Goal: Task Accomplishment & Management: Complete application form

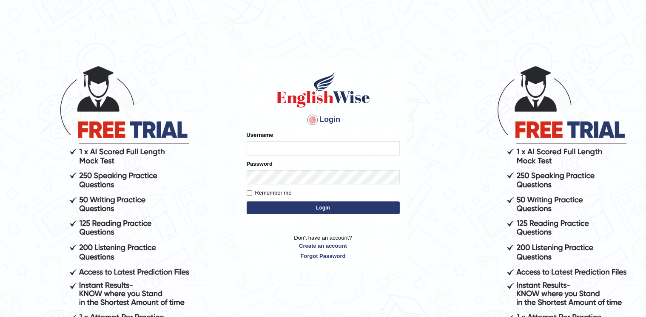
click at [266, 149] on input "Username" at bounding box center [323, 148] width 153 height 14
type input "[PERSON_NAME]"
click at [249, 193] on input "Remember me" at bounding box center [250, 194] width 6 height 6
checkbox input "true"
click at [259, 204] on button "Login" at bounding box center [323, 208] width 153 height 13
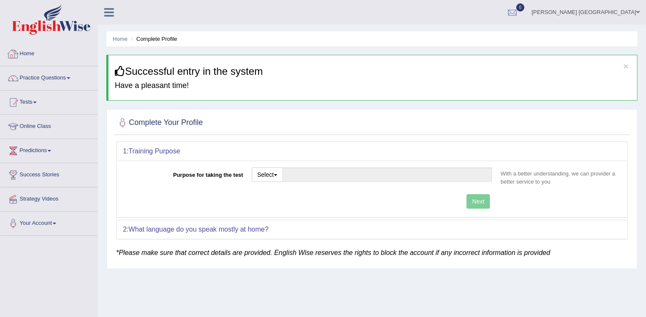
click at [26, 53] on link "Home" at bounding box center [48, 52] width 97 height 21
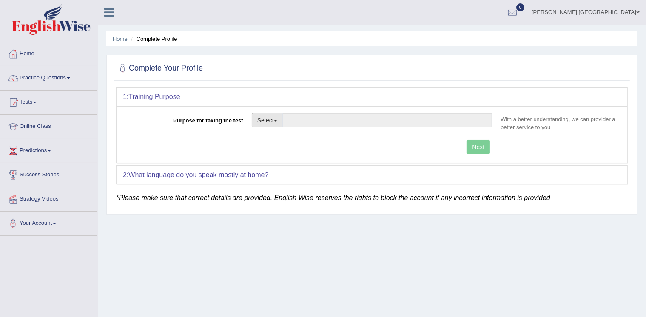
click at [277, 118] on button "Select" at bounding box center [267, 120] width 31 height 14
click at [264, 171] on link "Other" at bounding box center [290, 171] width 76 height 11
click at [477, 149] on div "Next" at bounding box center [310, 148] width 374 height 17
click at [477, 148] on div "Next" at bounding box center [310, 148] width 374 height 17
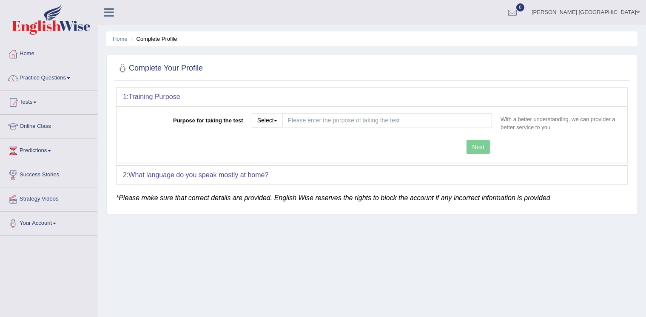
click at [477, 148] on div "Next" at bounding box center [310, 148] width 374 height 17
click at [406, 119] on input "Purpose for taking the test" at bounding box center [388, 120] width 210 height 14
click at [271, 120] on button "Select" at bounding box center [267, 120] width 31 height 14
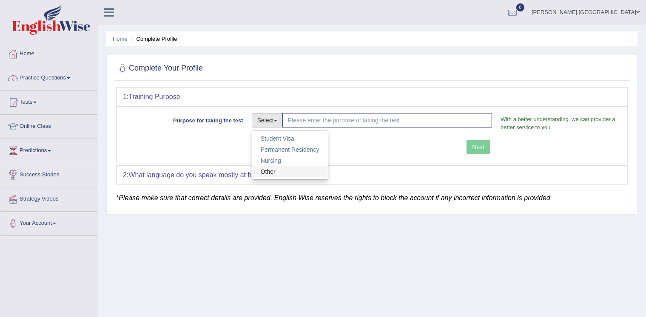
click at [265, 172] on link "Other" at bounding box center [290, 171] width 76 height 11
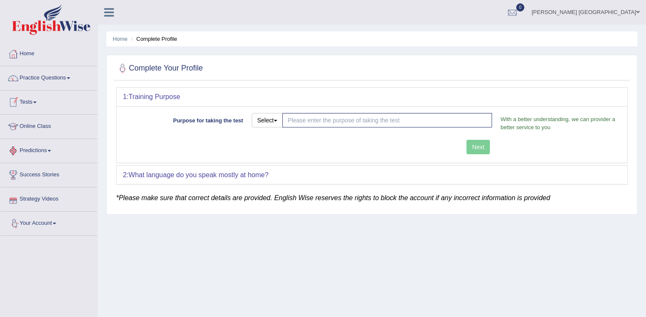
click at [44, 221] on link "Your Account" at bounding box center [48, 222] width 97 height 21
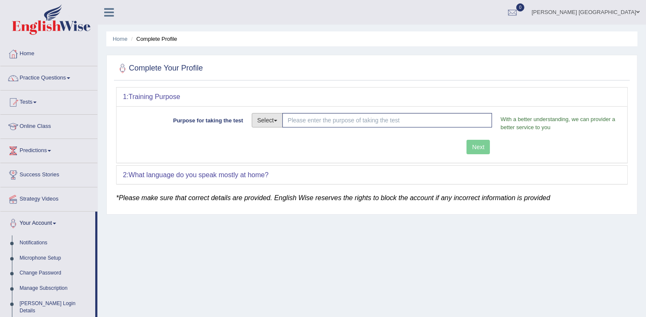
click at [276, 120] on span "button" at bounding box center [275, 121] width 3 height 2
click at [297, 152] on link "Permanent Residency" at bounding box center [290, 149] width 76 height 11
type input "Permanent Residency"
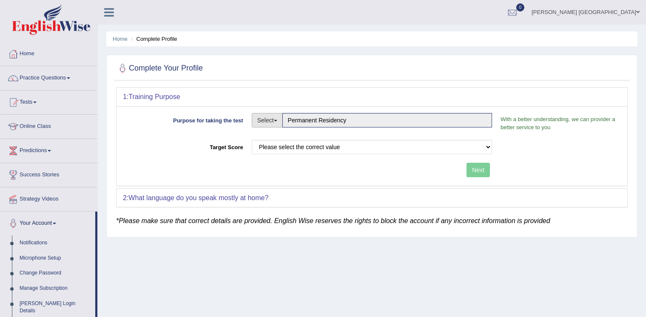
click at [277, 121] on span "button" at bounding box center [275, 121] width 3 height 2
click at [276, 169] on link "Other" at bounding box center [290, 171] width 76 height 11
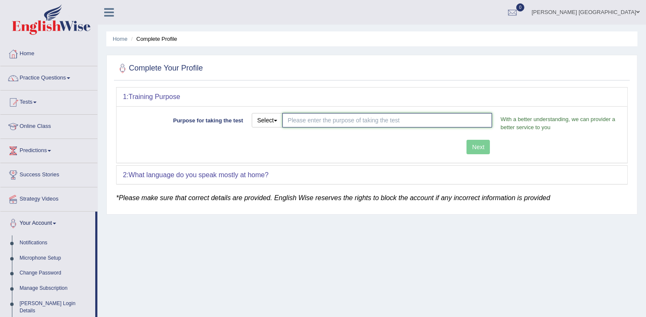
click at [409, 119] on input "Purpose for taking the test" at bounding box center [388, 120] width 210 height 14
type input "for work visa"
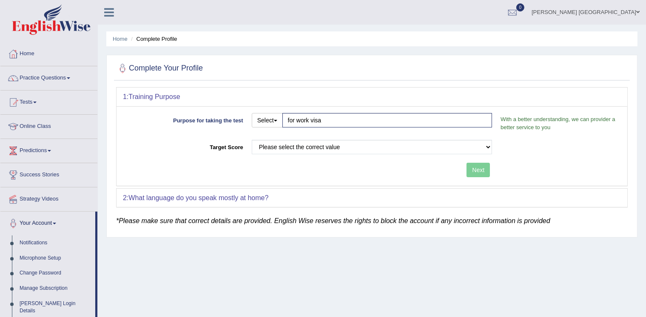
click at [481, 145] on div "Purpose for taking the test Select Student Visa Permanent Residency Nursing Oth…" at bounding box center [372, 146] width 511 height 80
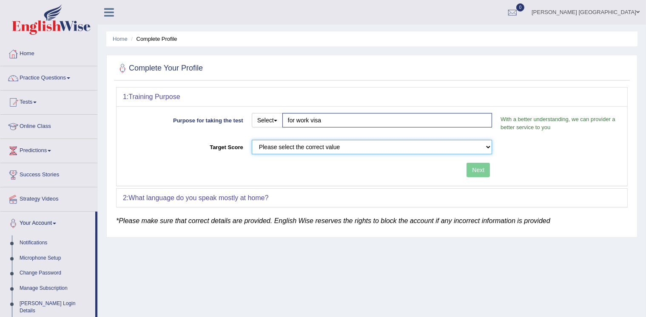
click at [489, 146] on select "Please select the correct value 50 (6 bands) 58 (6.5 bands) 65 (7 bands) 79 (8 …" at bounding box center [372, 147] width 241 height 14
click at [352, 143] on select "Please select the correct value 50 (6 bands) 58 (6.5 bands) 65 (7 bands) 79 (8 …" at bounding box center [372, 147] width 241 height 14
select select "50"
click at [252, 140] on select "Please select the correct value 50 (6 bands) 58 (6.5 bands) 65 (7 bands) 79 (8 …" at bounding box center [372, 147] width 241 height 14
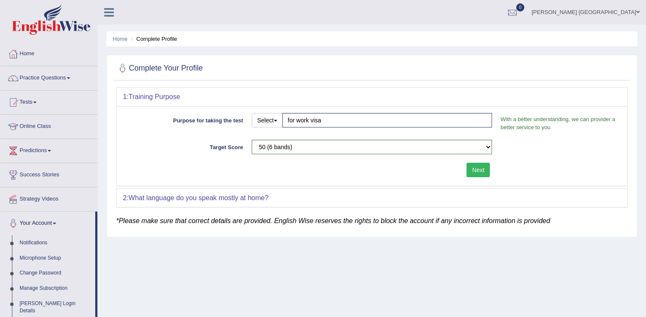
click at [474, 169] on button "Next" at bounding box center [478, 170] width 23 height 14
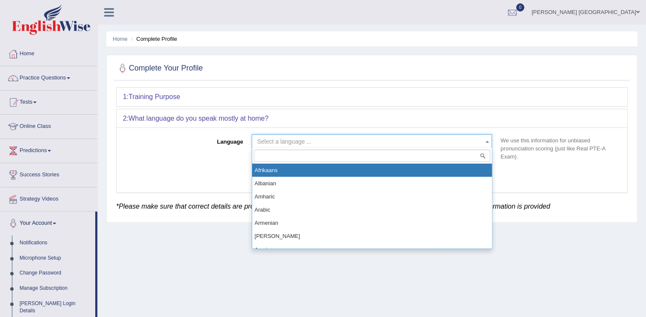
click at [489, 141] on b at bounding box center [487, 142] width 3 height 2
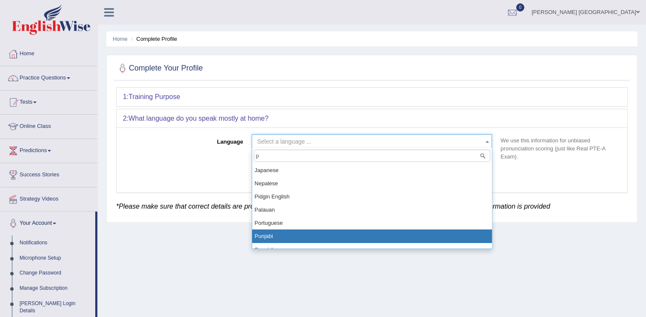
type input "p"
select select "Punjabi"
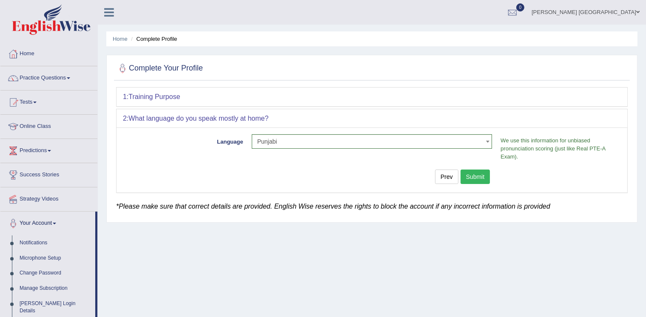
click at [469, 179] on button "Submit" at bounding box center [476, 177] width 30 height 14
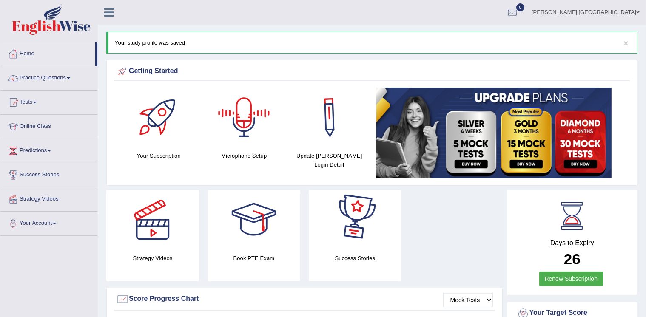
click at [255, 128] on div at bounding box center [244, 118] width 60 height 60
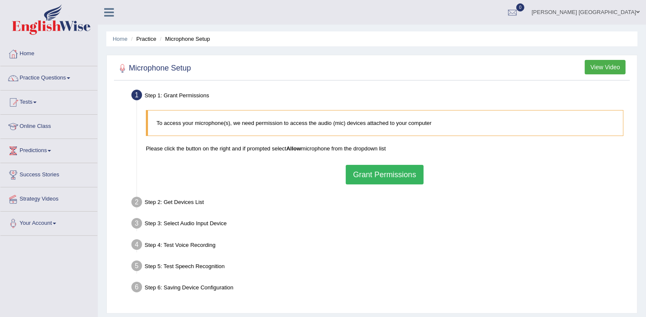
click at [607, 65] on button "View Video" at bounding box center [605, 67] width 41 height 14
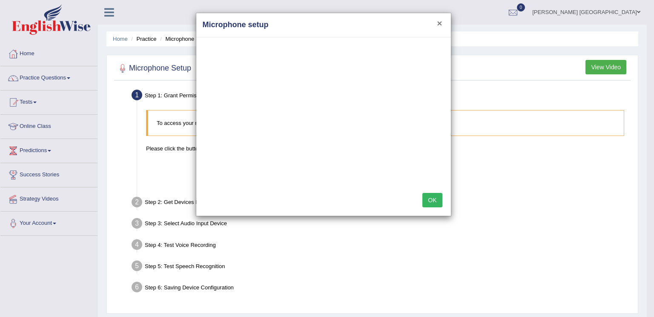
click at [439, 23] on button "×" at bounding box center [439, 23] width 5 height 9
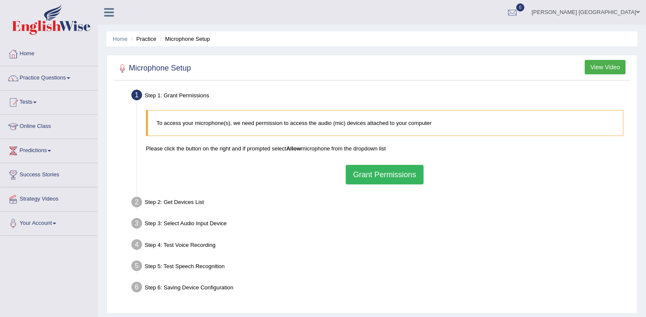
click at [383, 178] on button "Grant Permissions" at bounding box center [384, 175] width 77 height 20
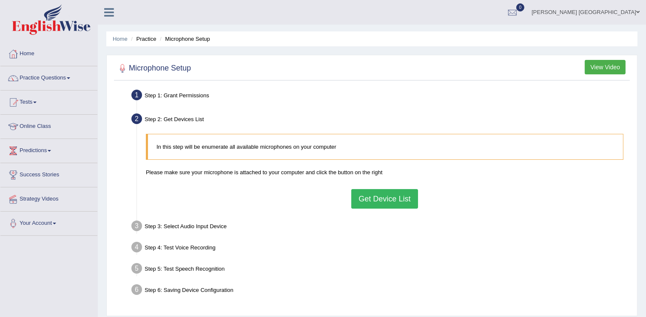
click at [598, 65] on button "View Video" at bounding box center [605, 67] width 41 height 14
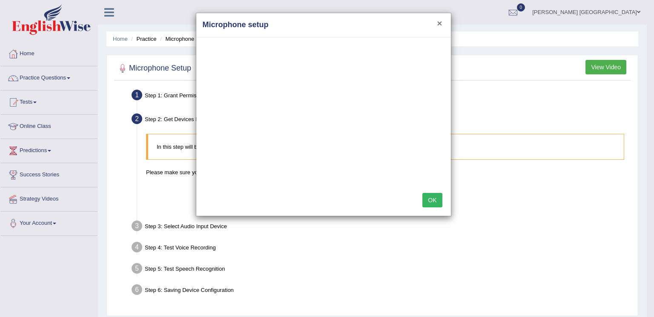
click at [441, 23] on button "×" at bounding box center [439, 23] width 5 height 9
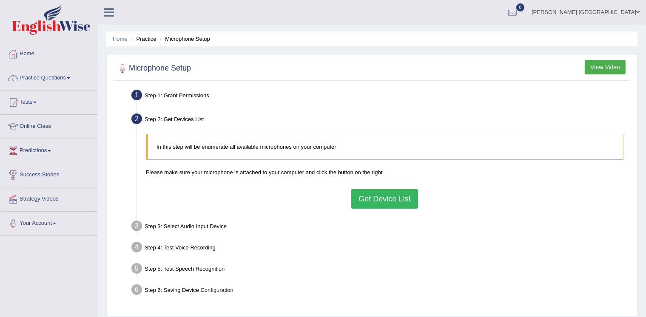
click at [394, 200] on button "Get Device List" at bounding box center [384, 199] width 66 height 20
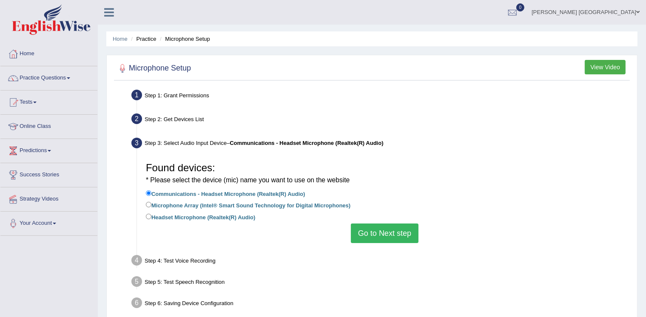
click at [377, 239] on button "Go to Next step" at bounding box center [385, 234] width 68 height 20
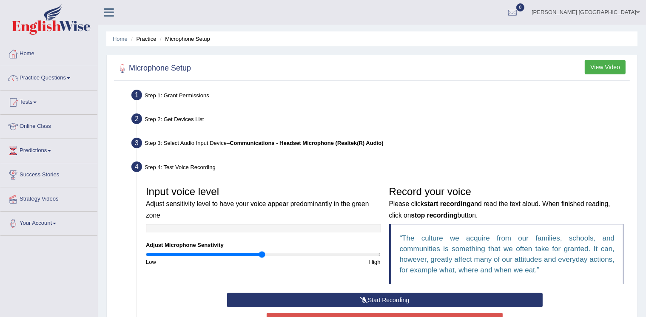
click at [601, 68] on button "View Video" at bounding box center [605, 67] width 41 height 14
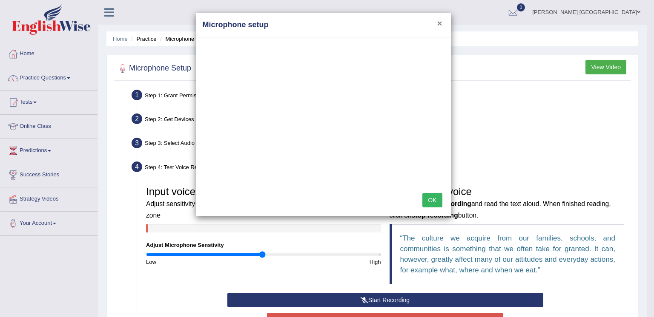
click at [440, 24] on button "×" at bounding box center [439, 23] width 5 height 9
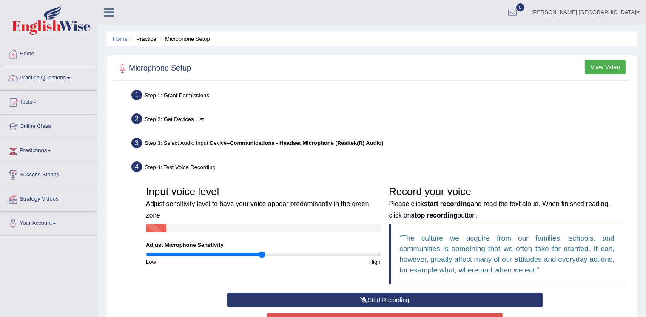
click at [366, 301] on icon at bounding box center [364, 300] width 8 height 6
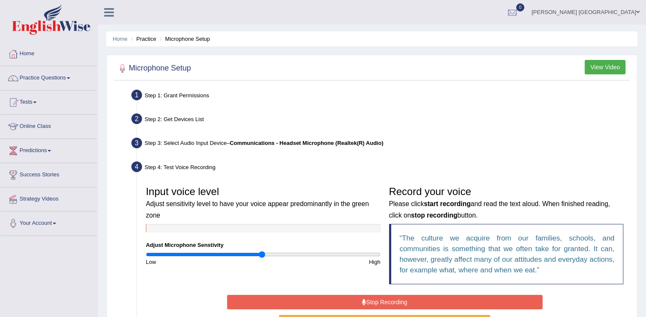
click at [366, 301] on icon at bounding box center [364, 303] width 4 height 6
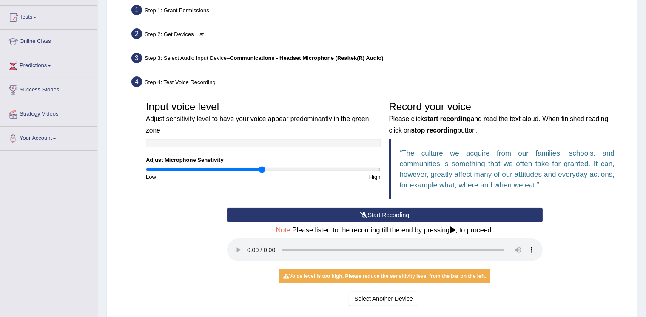
scroll to position [102, 0]
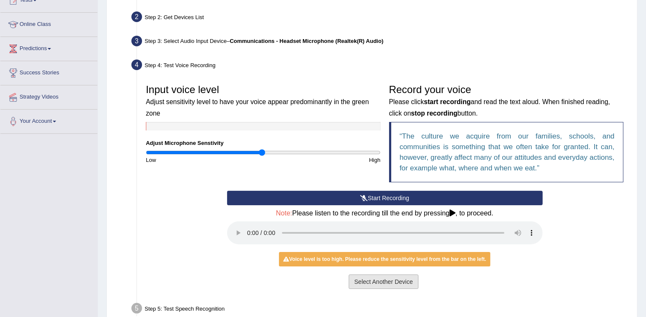
click at [375, 280] on button "Select Another Device" at bounding box center [384, 282] width 70 height 14
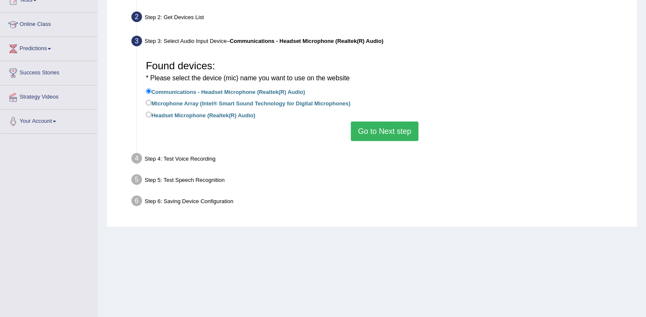
click at [388, 136] on button "Go to Next step" at bounding box center [385, 132] width 68 height 20
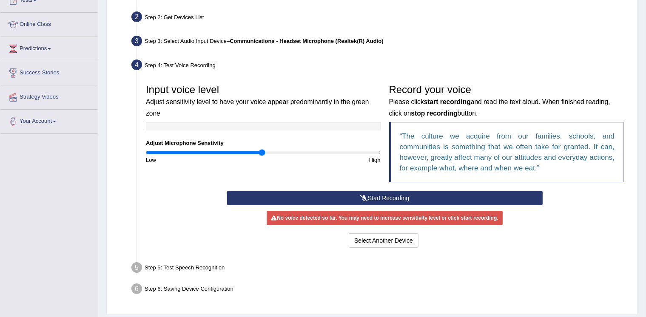
click at [385, 197] on button "Start Recording" at bounding box center [385, 198] width 316 height 14
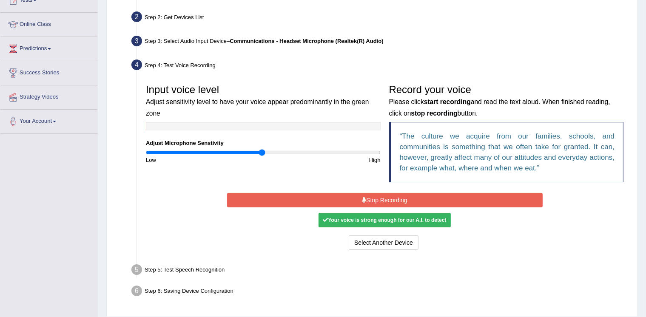
click at [366, 218] on div "Your voice is strong enough for our A.I. to detect" at bounding box center [385, 220] width 132 height 14
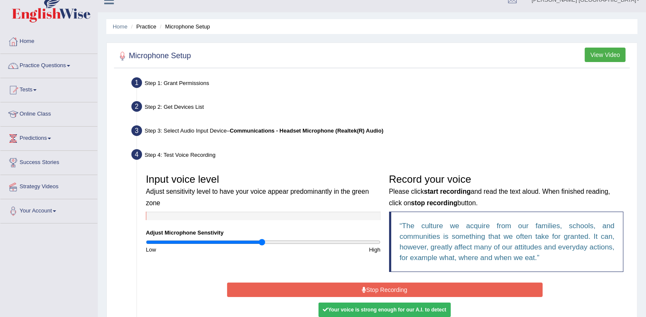
scroll to position [0, 0]
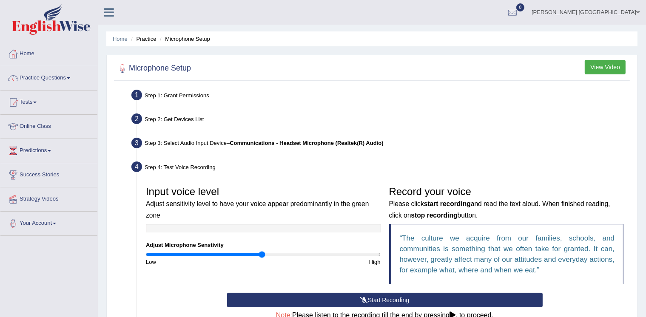
click at [606, 66] on button "View Video" at bounding box center [605, 67] width 41 height 14
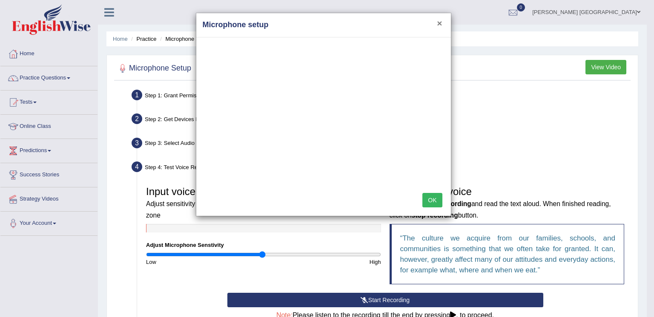
click at [440, 21] on button "×" at bounding box center [439, 23] width 5 height 9
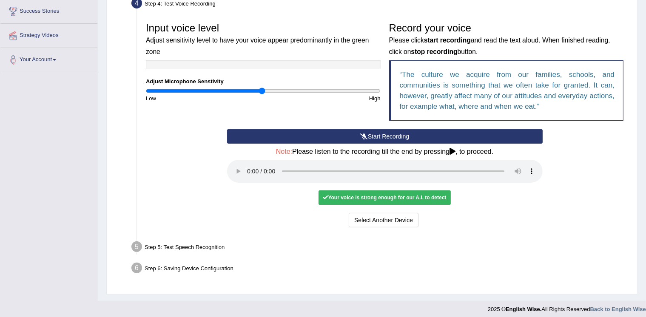
scroll to position [169, 0]
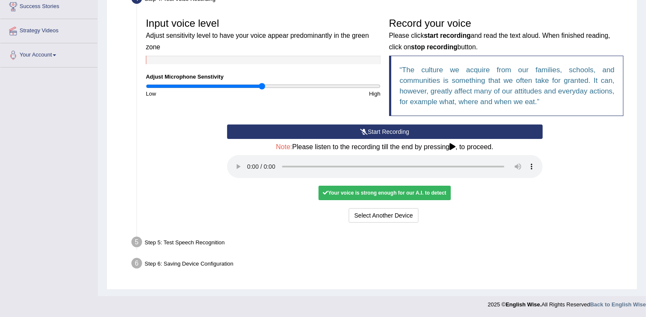
click at [395, 192] on div "Your voice is strong enough for our A.I. to detect" at bounding box center [385, 193] width 132 height 14
click at [387, 217] on button "Select Another Device" at bounding box center [384, 216] width 70 height 14
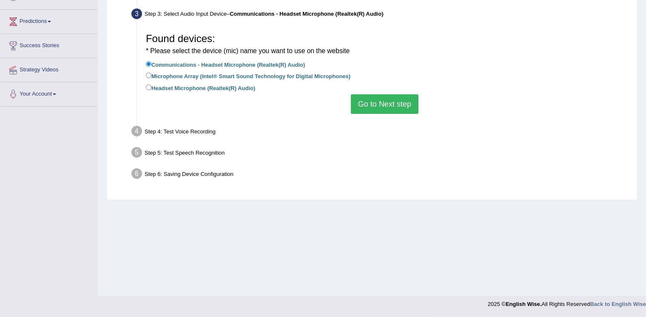
click at [396, 104] on button "Go to Next step" at bounding box center [385, 104] width 68 height 20
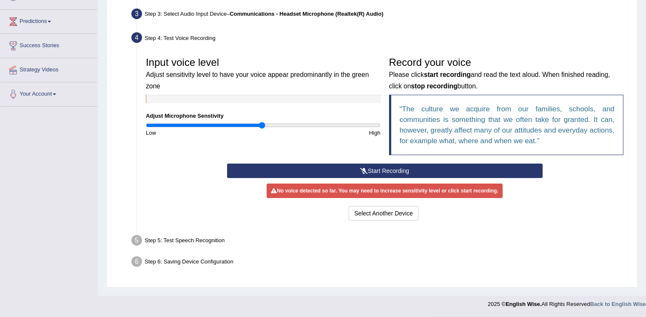
click at [390, 167] on button "Start Recording" at bounding box center [385, 171] width 316 height 14
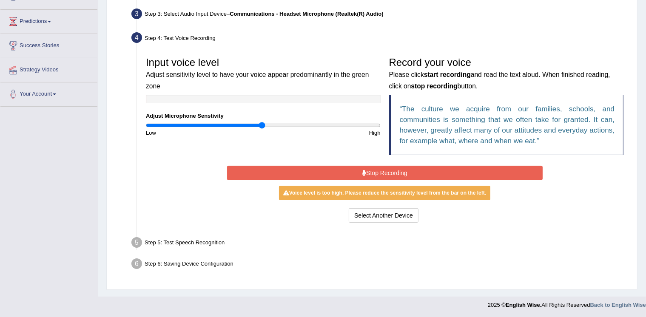
click at [390, 167] on button "Stop Recording" at bounding box center [385, 173] width 316 height 14
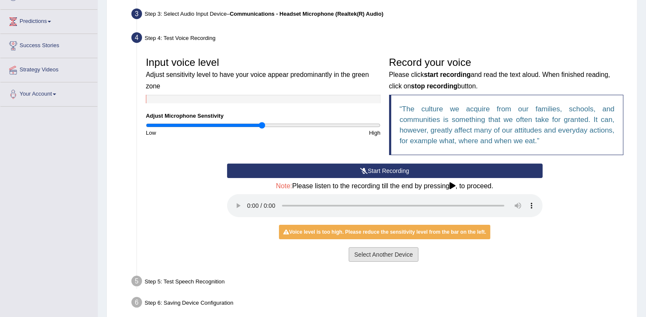
click at [398, 252] on button "Select Another Device" at bounding box center [384, 255] width 70 height 14
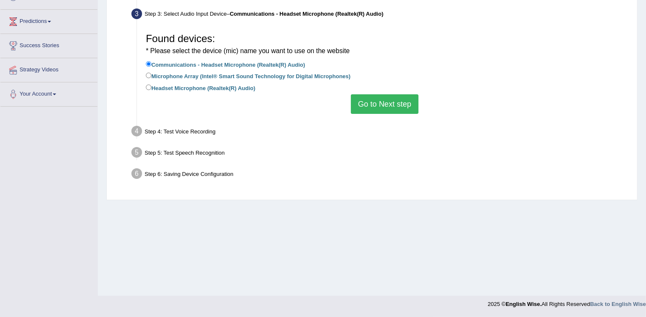
click at [385, 109] on button "Go to Next step" at bounding box center [385, 104] width 68 height 20
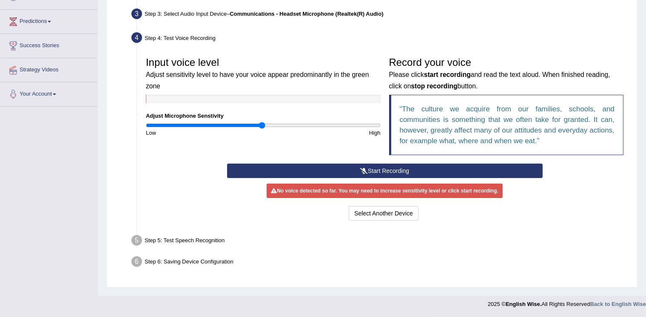
click at [405, 170] on button "Start Recording" at bounding box center [385, 171] width 316 height 14
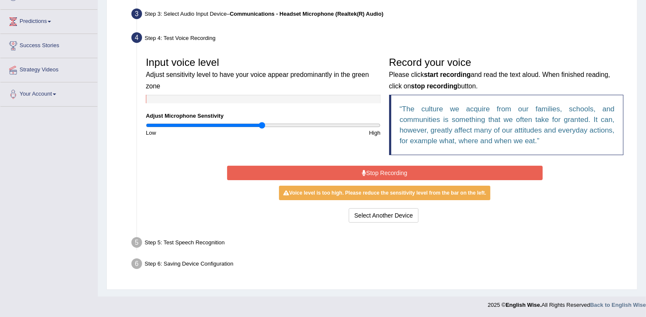
click at [405, 170] on button "Stop Recording" at bounding box center [385, 173] width 316 height 14
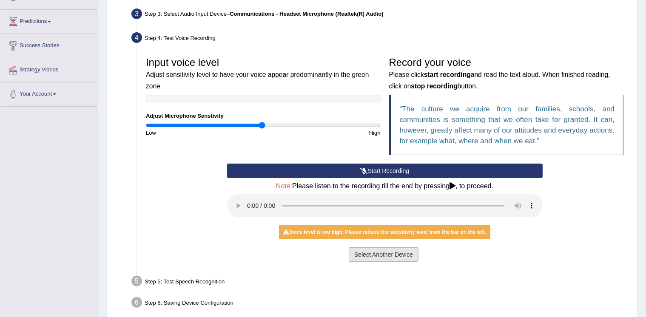
click at [383, 252] on button "Select Another Device" at bounding box center [384, 255] width 70 height 14
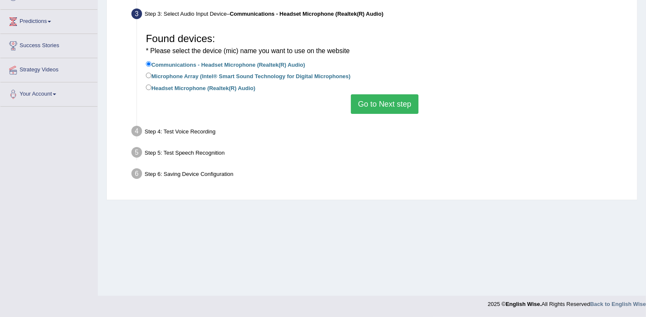
click at [378, 102] on button "Go to Next step" at bounding box center [385, 104] width 68 height 20
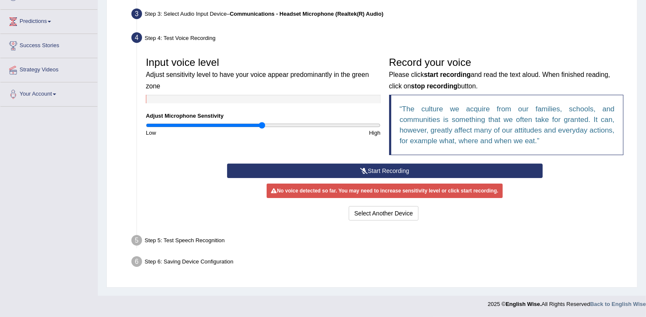
click at [384, 169] on button "Start Recording" at bounding box center [385, 171] width 316 height 14
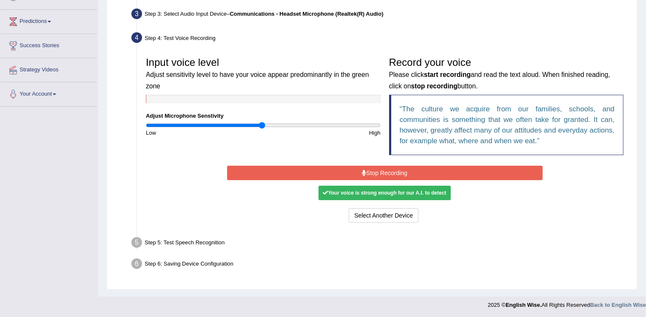
click at [376, 191] on div "Your voice is strong enough for our A.I. to detect" at bounding box center [385, 193] width 132 height 14
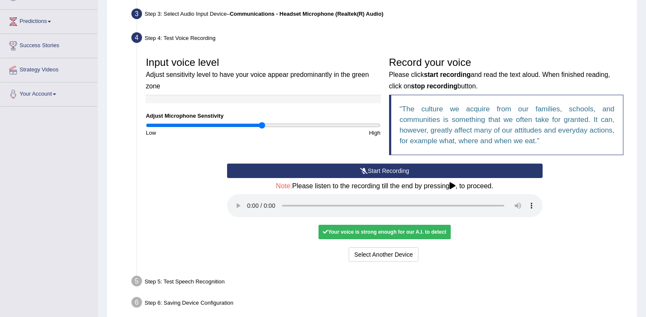
click at [339, 231] on div "Your voice is strong enough for our A.I. to detect" at bounding box center [385, 232] width 132 height 14
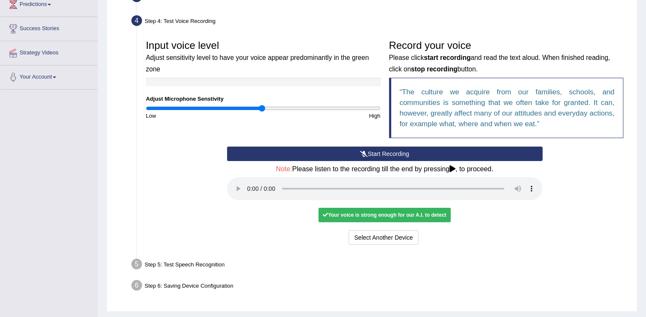
scroll to position [169, 0]
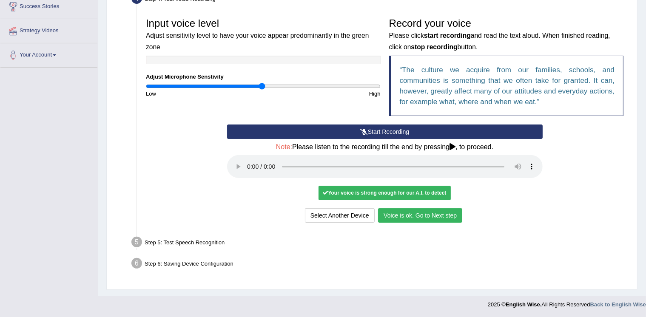
click at [416, 216] on button "Voice is ok. Go to Next step" at bounding box center [420, 216] width 84 height 14
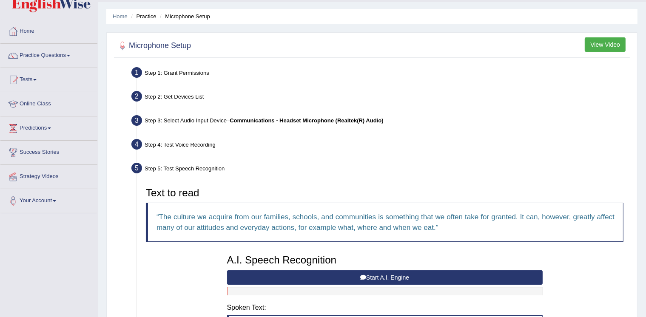
scroll to position [0, 0]
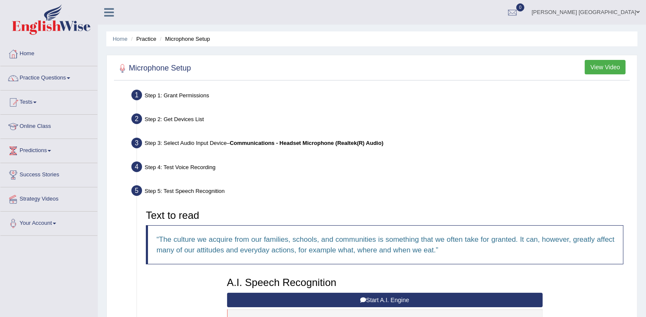
click at [612, 68] on button "View Video" at bounding box center [605, 67] width 41 height 14
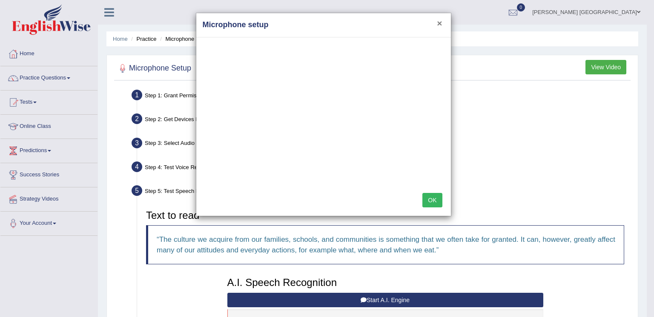
click at [440, 23] on button "×" at bounding box center [439, 23] width 5 height 9
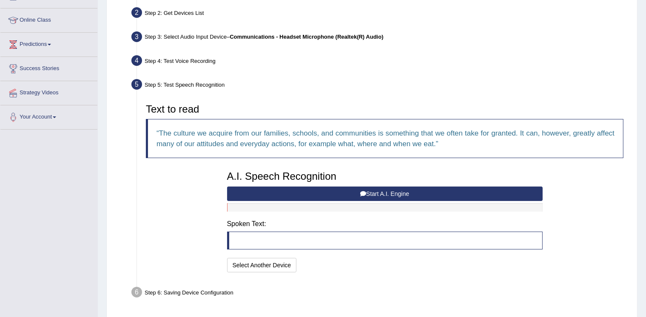
scroll to position [135, 0]
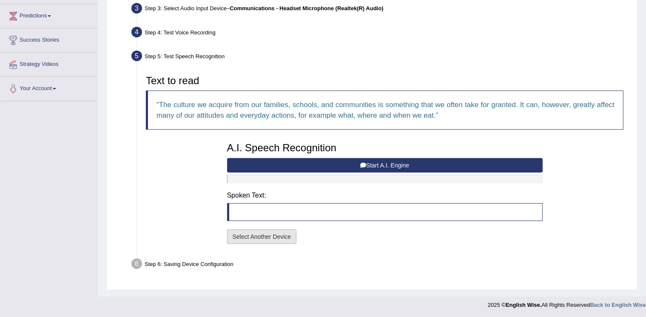
click at [290, 233] on button "Select Another Device" at bounding box center [262, 237] width 70 height 14
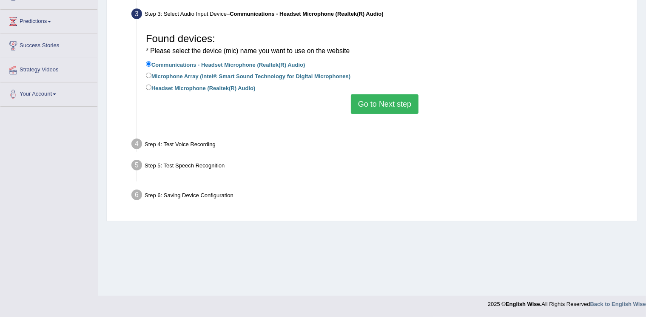
scroll to position [129, 0]
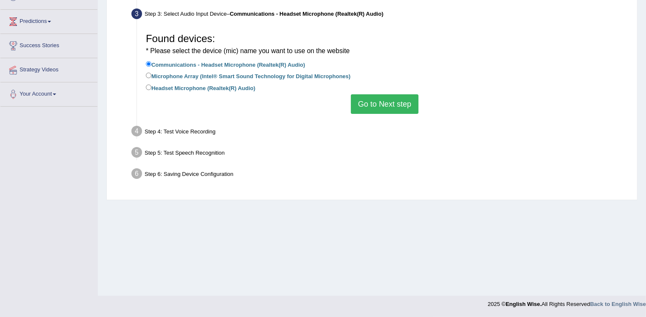
click at [369, 105] on button "Go to Next step" at bounding box center [385, 104] width 68 height 20
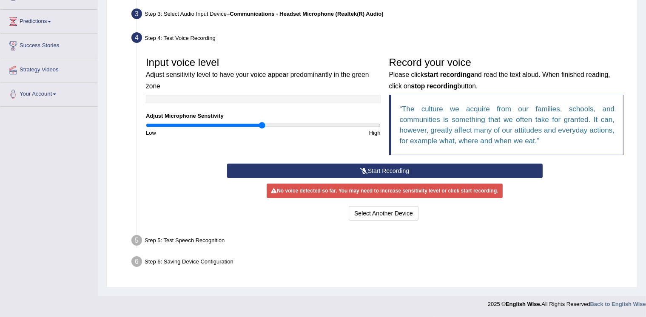
click at [366, 171] on icon at bounding box center [364, 171] width 8 height 6
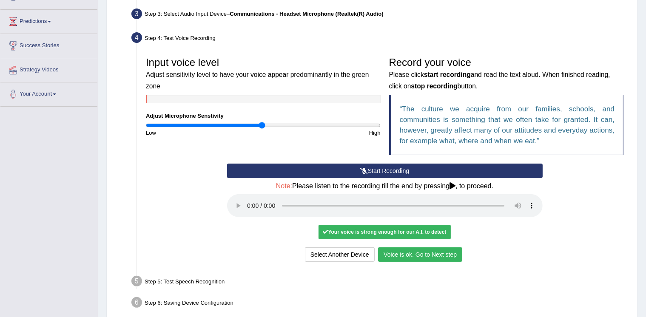
click at [413, 255] on button "Voice is ok. Go to Next step" at bounding box center [420, 255] width 84 height 14
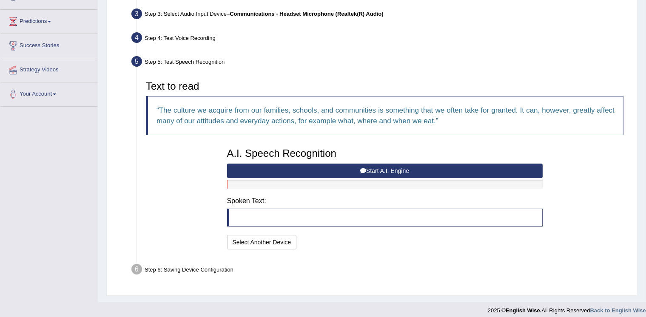
click at [392, 171] on button "Start A.I. Engine" at bounding box center [385, 171] width 316 height 14
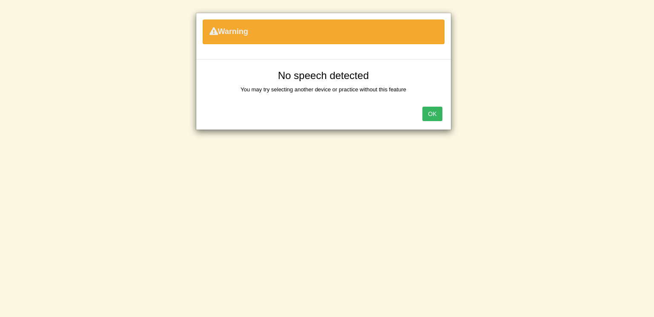
click at [429, 115] on button "OK" at bounding box center [432, 114] width 20 height 14
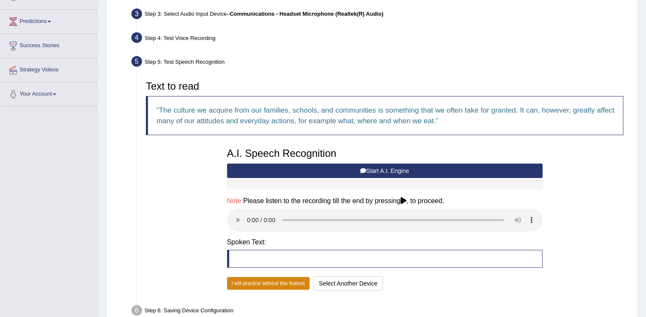
click at [283, 281] on button "I will practice without this feature" at bounding box center [268, 283] width 83 height 13
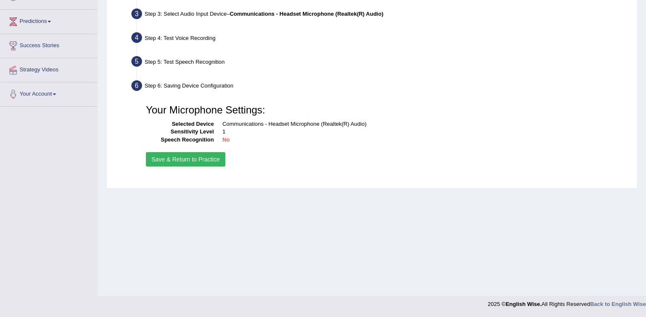
click at [194, 159] on button "Save & Return to Practice" at bounding box center [186, 159] width 80 height 14
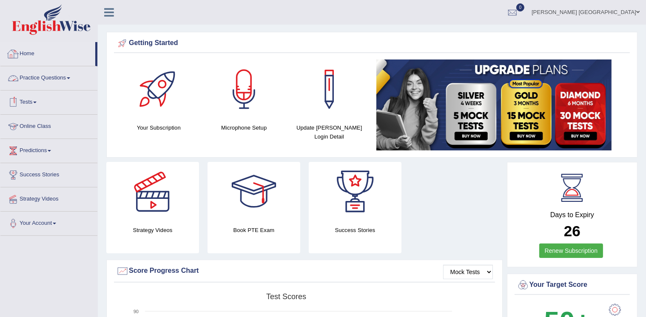
click at [33, 53] on link "Home" at bounding box center [47, 52] width 95 height 21
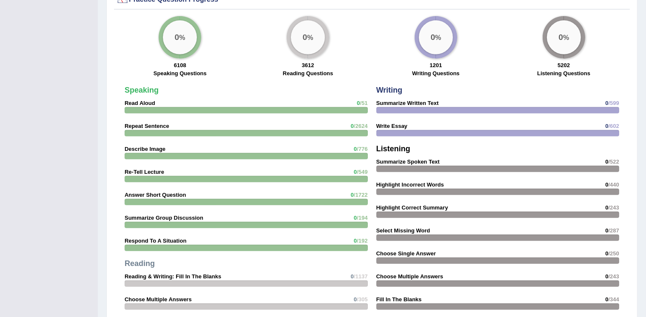
scroll to position [637, 0]
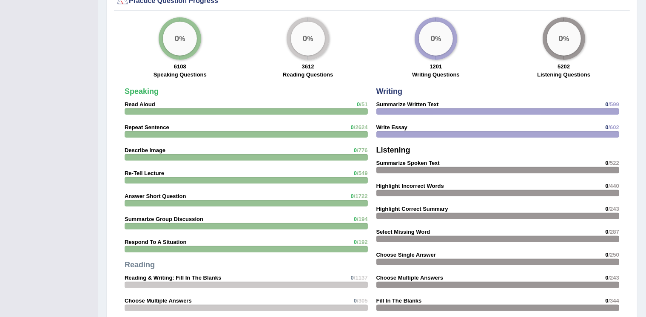
click at [394, 126] on strong "Write Essay" at bounding box center [392, 127] width 31 height 6
click at [434, 40] on big "0" at bounding box center [433, 38] width 5 height 9
click at [431, 66] on strong "1201" at bounding box center [436, 66] width 12 height 6
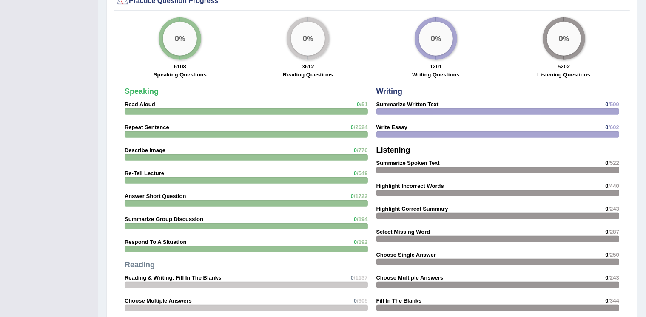
click at [431, 66] on strong "1201" at bounding box center [436, 66] width 12 height 6
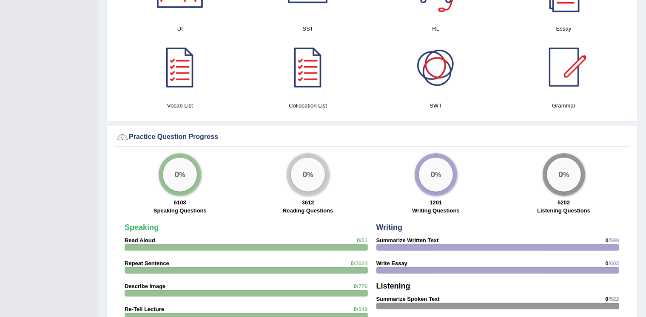
scroll to position [484, 0]
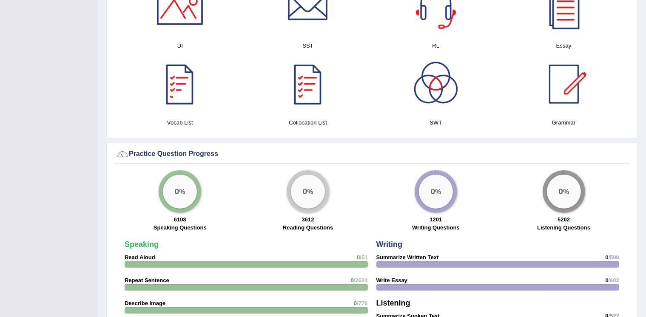
click at [151, 152] on div "Practice Question Progress" at bounding box center [372, 154] width 512 height 13
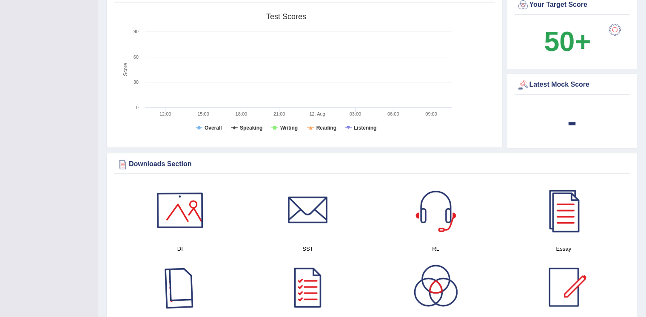
scroll to position [280, 0]
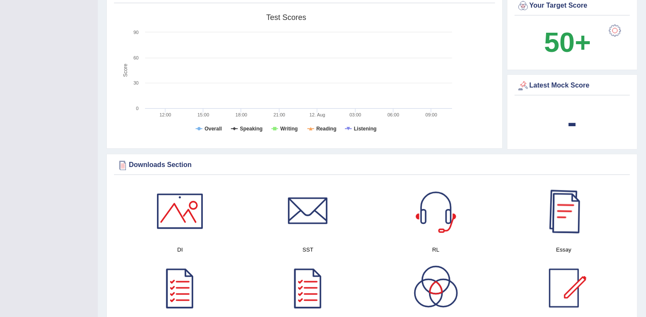
click at [573, 218] on div at bounding box center [564, 212] width 60 height 60
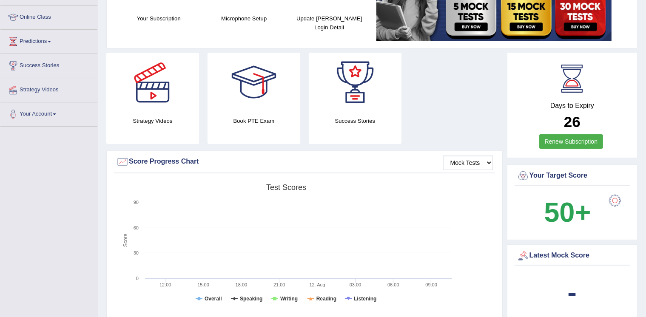
scroll to position [126, 0]
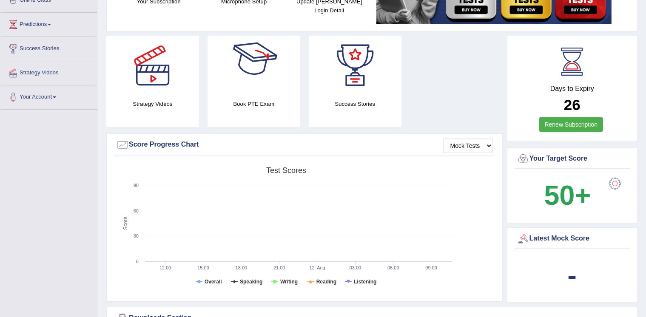
click at [263, 86] on div at bounding box center [254, 66] width 60 height 60
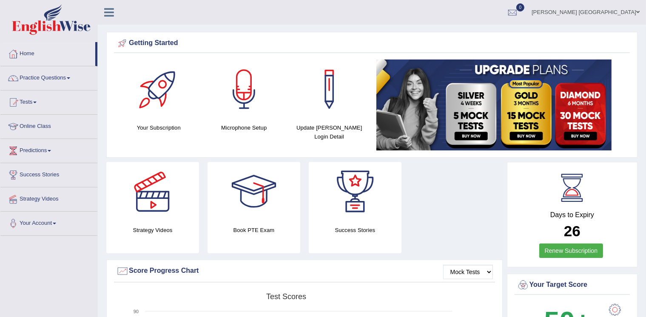
scroll to position [0, 0]
click at [490, 273] on select "Mock Tests" at bounding box center [468, 272] width 50 height 14
click at [443, 265] on select "Mock Tests" at bounding box center [468, 272] width 50 height 14
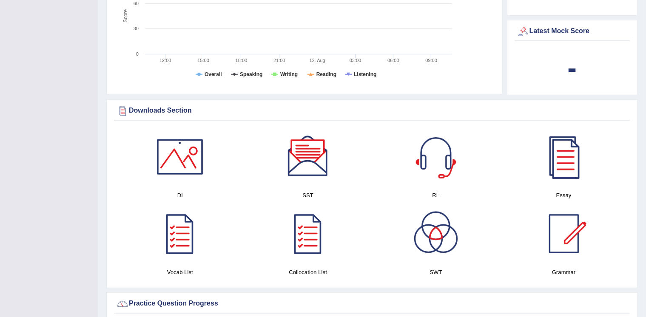
scroll to position [391, 0]
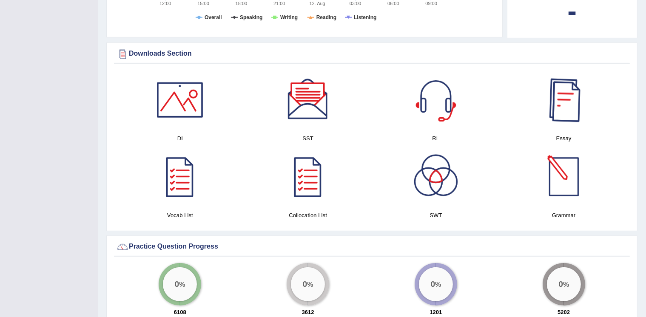
click at [566, 99] on div at bounding box center [564, 100] width 60 height 60
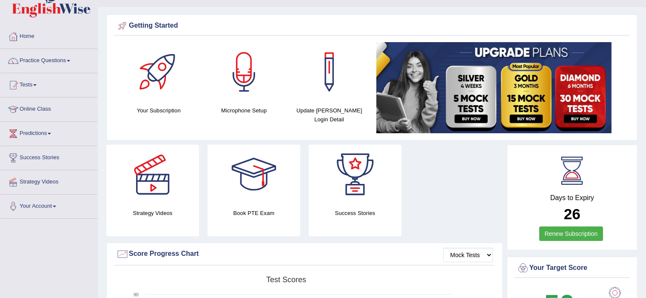
scroll to position [17, 0]
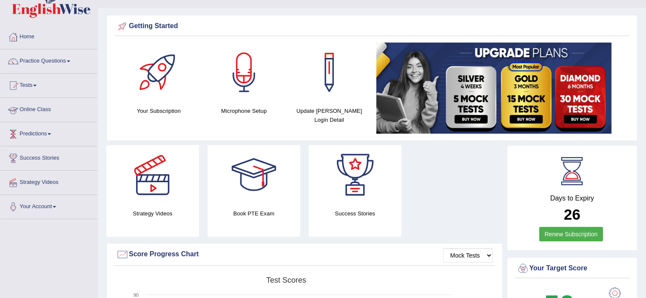
click at [73, 111] on link "Online Class" at bounding box center [48, 108] width 97 height 21
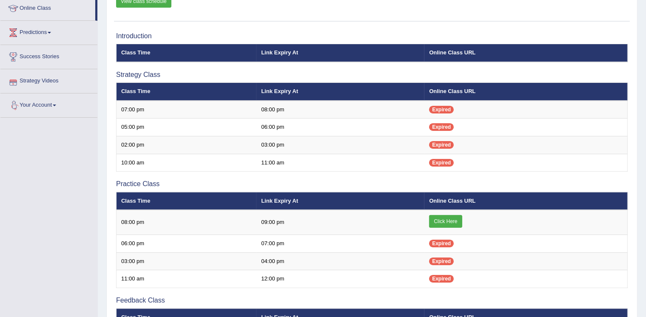
scroll to position [119, 0]
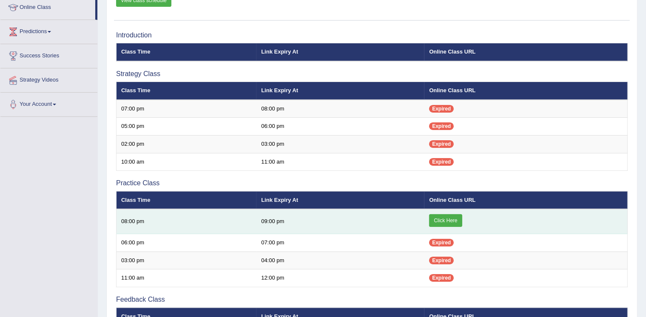
click at [443, 218] on link "Click Here" at bounding box center [445, 220] width 33 height 13
